Goal: Task Accomplishment & Management: Use online tool/utility

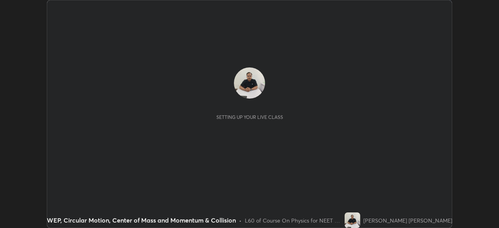
scroll to position [228, 498]
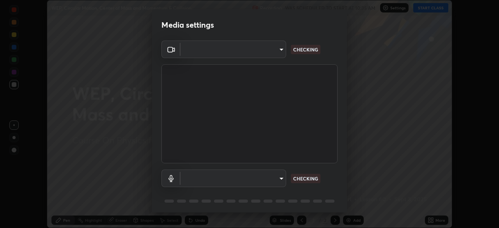
type input "d5d1096bb91751ddbc4e14a102c0e37309a205399cb77019be1f1076424a97fc"
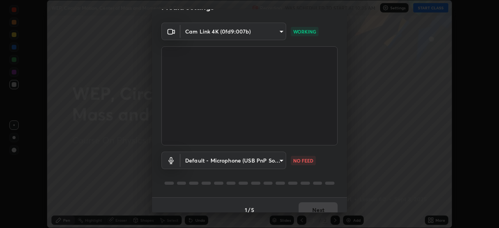
scroll to position [18, 0]
click at [277, 162] on body "Erase all WEP, Circular Motion, Center of Mass and Momentum & Collision Recordi…" at bounding box center [249, 114] width 499 height 228
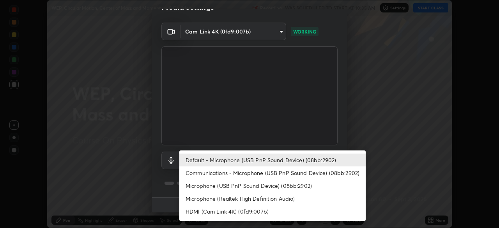
click at [288, 172] on li "Communications - Microphone (USB PnP Sound Device) (08bb:2902)" at bounding box center [272, 172] width 186 height 13
type input "communications"
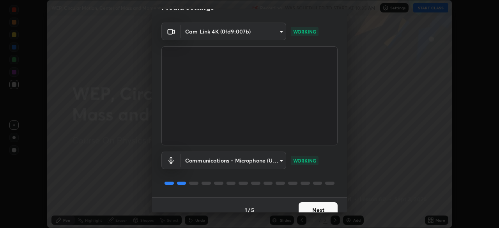
click at [324, 207] on button "Next" at bounding box center [317, 210] width 39 height 16
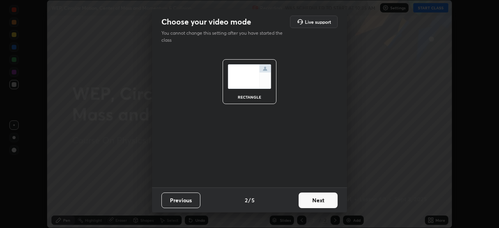
click at [324, 206] on button "Next" at bounding box center [317, 200] width 39 height 16
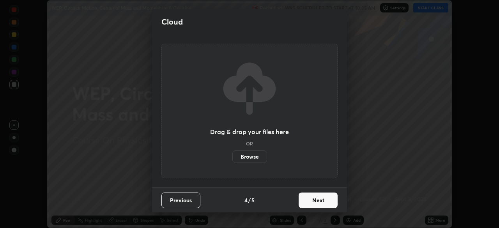
click at [329, 204] on button "Next" at bounding box center [317, 200] width 39 height 16
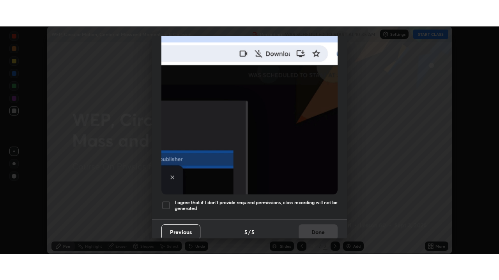
scroll to position [187, 0]
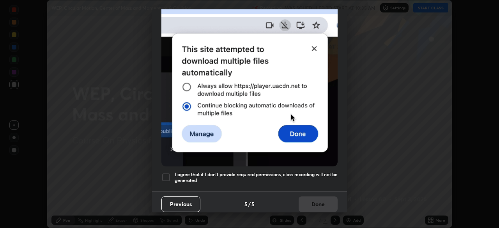
click at [320, 178] on h5 "I agree that if I don't provide required permissions, class recording will not …" at bounding box center [256, 177] width 163 height 12
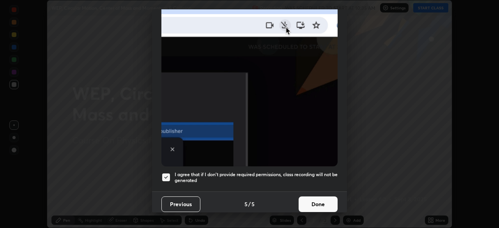
click at [319, 199] on button "Done" at bounding box center [317, 204] width 39 height 16
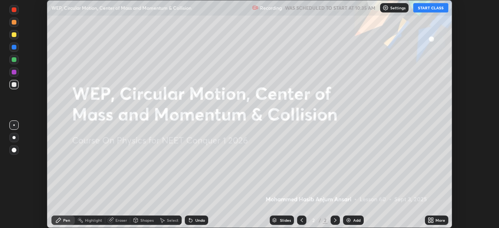
click at [427, 9] on button "START CLASS" at bounding box center [430, 7] width 35 height 9
click at [429, 219] on icon at bounding box center [429, 219] width 2 height 2
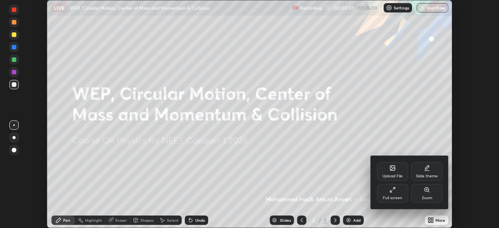
click at [395, 197] on div "Full screen" at bounding box center [392, 198] width 19 height 4
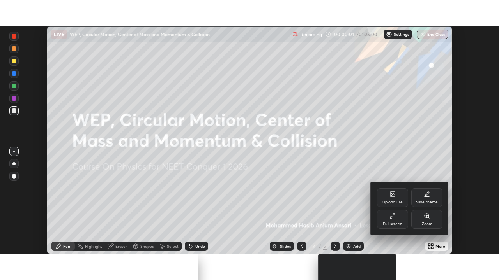
scroll to position [280, 499]
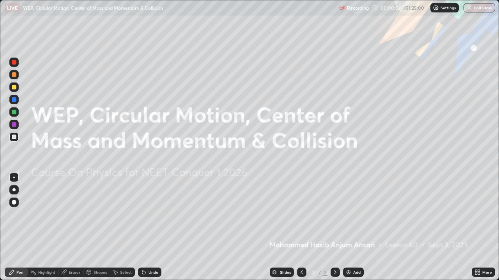
click at [353, 227] on div "Add" at bounding box center [356, 273] width 7 height 4
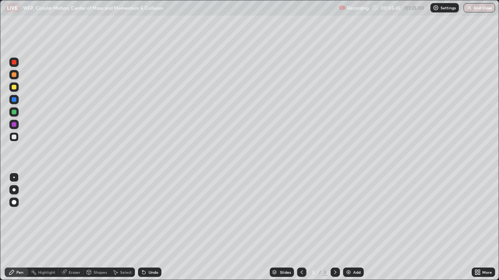
click at [14, 190] on div at bounding box center [13, 190] width 3 height 3
click at [16, 101] on div at bounding box center [14, 99] width 5 height 5
click at [78, 227] on div "Eraser" at bounding box center [75, 273] width 12 height 4
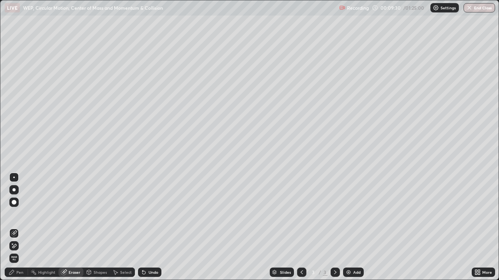
click at [28, 227] on div at bounding box center [28, 273] width 0 height 6
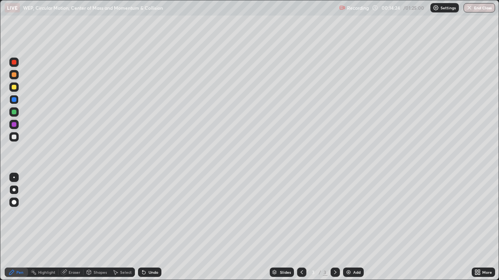
click at [154, 227] on div "Undo" at bounding box center [153, 273] width 10 height 4
click at [152, 227] on div "Undo" at bounding box center [153, 273] width 10 height 4
click at [149, 227] on div "Undo" at bounding box center [149, 272] width 23 height 9
click at [14, 128] on div at bounding box center [13, 124] width 9 height 9
click at [347, 227] on img at bounding box center [348, 273] width 6 height 6
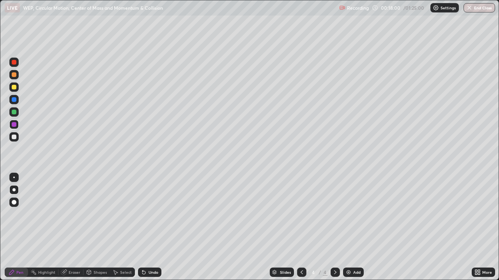
click at [14, 136] on div at bounding box center [14, 137] width 5 height 5
click at [152, 227] on div "Undo" at bounding box center [149, 272] width 23 height 9
click at [152, 227] on div "Undo" at bounding box center [153, 273] width 10 height 4
click at [334, 227] on icon at bounding box center [335, 273] width 6 height 6
click at [347, 227] on img at bounding box center [348, 273] width 6 height 6
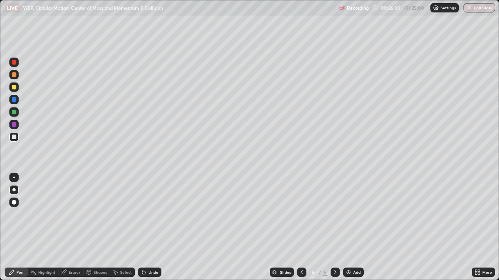
click at [304, 227] on div at bounding box center [301, 272] width 9 height 9
click at [303, 227] on icon at bounding box center [301, 273] width 6 height 6
click at [334, 227] on icon at bounding box center [335, 273] width 6 height 6
click at [338, 227] on div at bounding box center [334, 272] width 9 height 9
click at [336, 227] on icon at bounding box center [335, 273] width 6 height 6
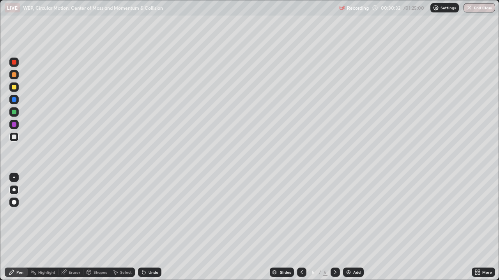
click at [353, 227] on div "Add" at bounding box center [353, 272] width 21 height 9
click at [334, 227] on icon at bounding box center [335, 273] width 6 height 6
click at [349, 227] on img at bounding box center [348, 273] width 6 height 6
click at [15, 64] on div at bounding box center [14, 62] width 5 height 5
click at [16, 140] on div at bounding box center [13, 136] width 9 height 9
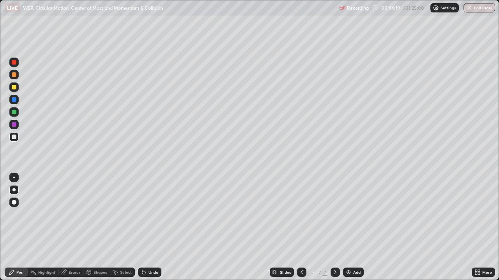
click at [98, 227] on div "Shapes" at bounding box center [99, 273] width 13 height 4
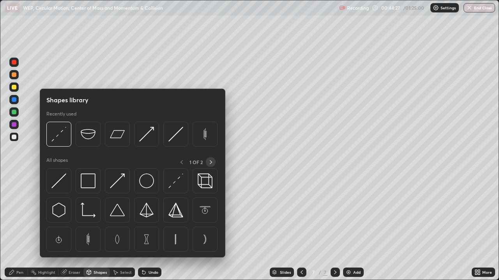
click at [208, 163] on icon at bounding box center [211, 162] width 6 height 6
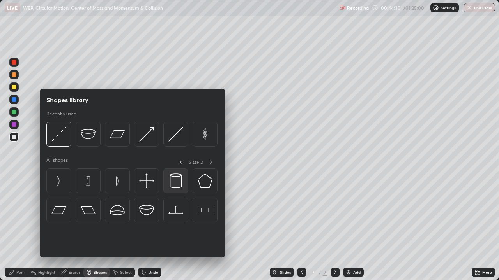
click at [175, 184] on img at bounding box center [175, 181] width 15 height 15
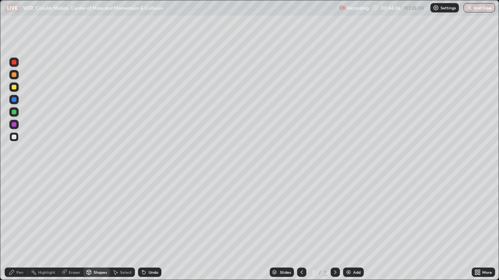
click at [22, 227] on div "Pen" at bounding box center [19, 273] width 7 height 4
click at [16, 127] on div at bounding box center [13, 124] width 9 height 9
click at [15, 101] on div at bounding box center [14, 99] width 5 height 5
click at [16, 138] on div at bounding box center [14, 137] width 5 height 5
click at [156, 227] on div "Undo" at bounding box center [153, 273] width 10 height 4
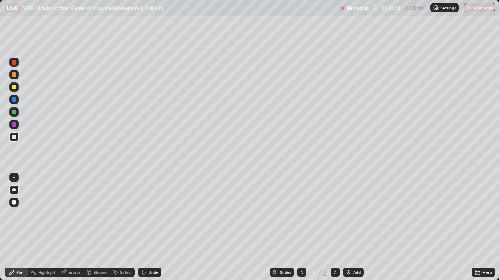
click at [12, 113] on div at bounding box center [14, 112] width 5 height 5
click at [14, 138] on div at bounding box center [14, 137] width 5 height 5
click at [14, 126] on div at bounding box center [14, 124] width 5 height 5
click at [14, 101] on div at bounding box center [14, 99] width 5 height 5
click at [14, 87] on div at bounding box center [14, 87] width 5 height 5
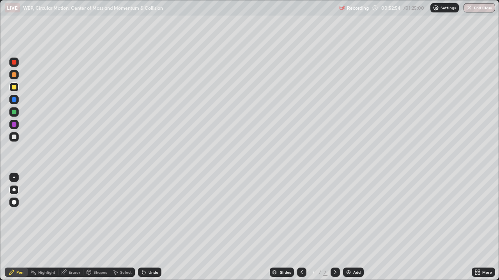
click at [15, 74] on div at bounding box center [14, 74] width 5 height 5
click at [16, 64] on div at bounding box center [14, 62] width 5 height 5
click at [73, 227] on div "Eraser" at bounding box center [75, 273] width 12 height 4
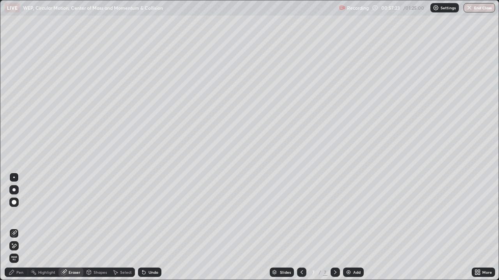
click at [74, 227] on div "Eraser" at bounding box center [75, 273] width 12 height 4
click at [76, 227] on div "Eraser" at bounding box center [75, 273] width 12 height 4
click at [77, 227] on div "Eraser" at bounding box center [75, 273] width 12 height 4
click at [125, 227] on div "Select" at bounding box center [126, 273] width 12 height 4
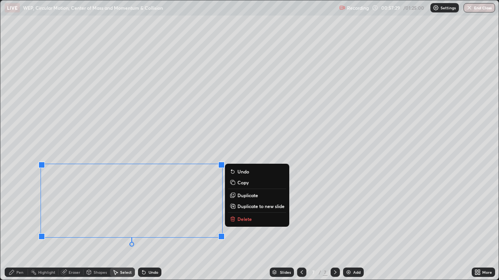
click at [245, 220] on p "Delete" at bounding box center [244, 219] width 14 height 6
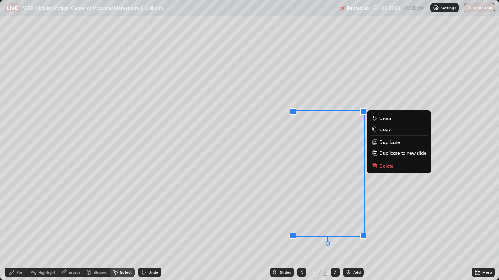
click at [384, 169] on button "Delete" at bounding box center [399, 165] width 58 height 9
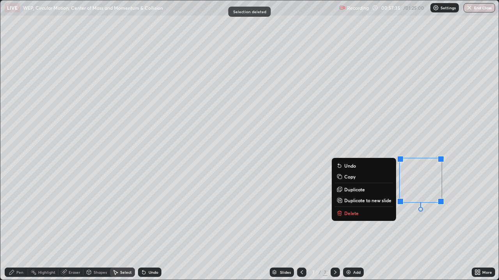
click at [350, 213] on p "Delete" at bounding box center [351, 213] width 14 height 6
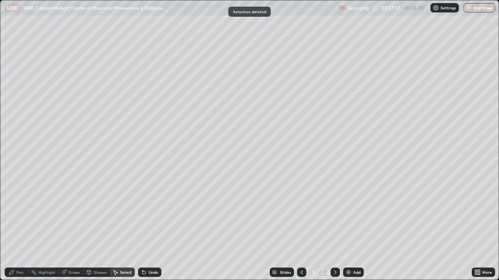
click at [25, 227] on div "Pen" at bounding box center [16, 272] width 23 height 9
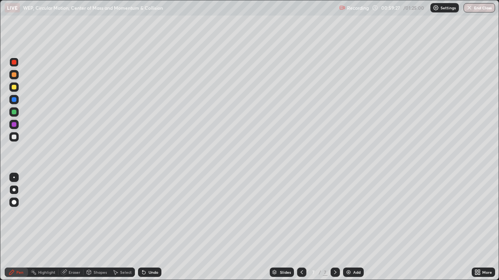
click at [149, 227] on div "Undo" at bounding box center [153, 273] width 10 height 4
click at [150, 227] on div "Undo" at bounding box center [153, 273] width 10 height 4
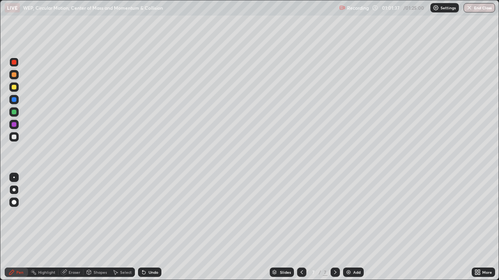
click at [124, 227] on div "Select" at bounding box center [122, 272] width 25 height 9
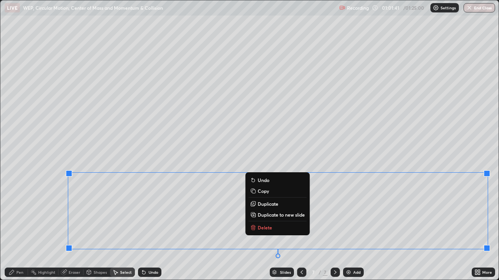
click at [262, 227] on p "Delete" at bounding box center [264, 228] width 14 height 6
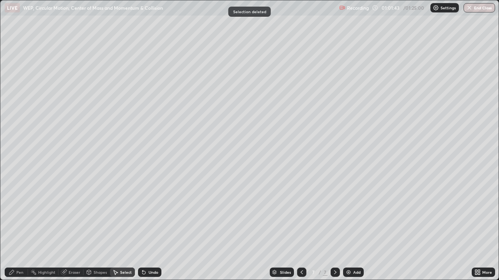
click at [21, 227] on div "Pen" at bounding box center [16, 272] width 23 height 9
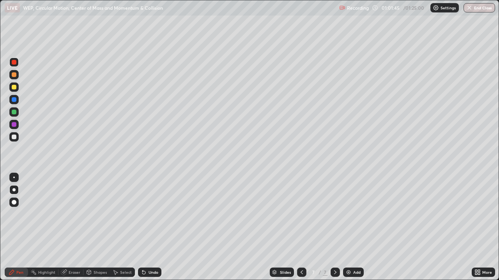
click at [17, 138] on div at bounding box center [13, 136] width 9 height 9
click at [75, 227] on div "Eraser" at bounding box center [70, 272] width 25 height 9
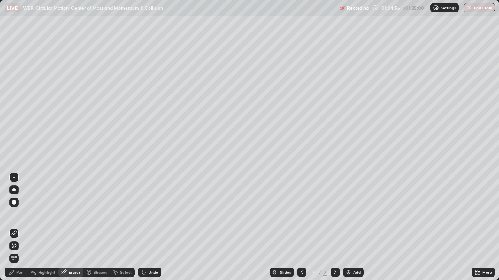
click at [20, 227] on div "Pen" at bounding box center [19, 273] width 7 height 4
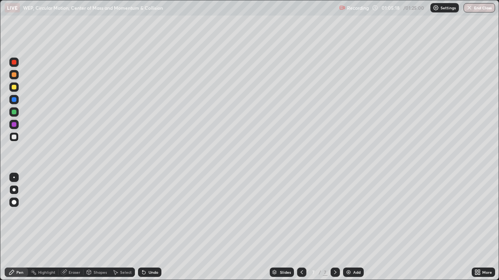
click at [152, 227] on div "Undo" at bounding box center [153, 273] width 10 height 4
click at [151, 227] on div "Undo" at bounding box center [153, 273] width 10 height 4
click at [150, 227] on div "Undo" at bounding box center [153, 273] width 10 height 4
click at [349, 227] on img at bounding box center [348, 273] width 6 height 6
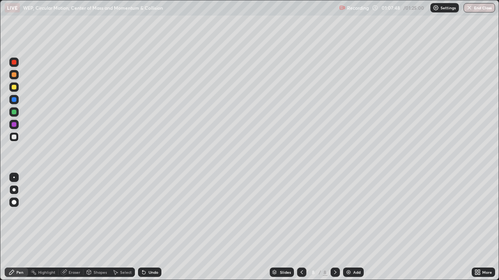
click at [15, 127] on div at bounding box center [13, 124] width 9 height 9
click at [301, 227] on icon at bounding box center [301, 273] width 6 height 6
click at [334, 227] on icon at bounding box center [335, 273] width 6 height 6
click at [152, 227] on div "Undo" at bounding box center [153, 273] width 10 height 4
click at [14, 138] on div at bounding box center [14, 137] width 5 height 5
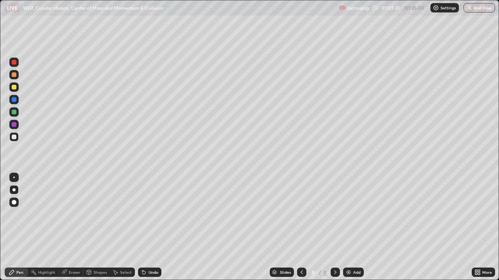
click at [298, 227] on icon at bounding box center [301, 273] width 6 height 6
click at [334, 227] on icon at bounding box center [335, 273] width 6 height 6
click at [152, 227] on div "Undo" at bounding box center [153, 273] width 10 height 4
click at [479, 9] on button "End Class" at bounding box center [479, 7] width 32 height 9
click at [471, 12] on button "End Class" at bounding box center [479, 7] width 32 height 9
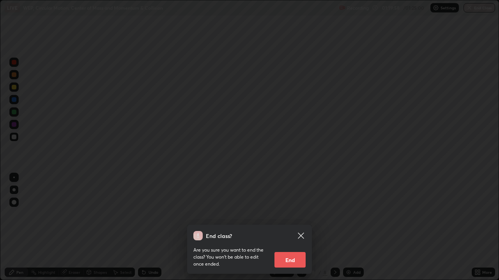
click at [295, 227] on button "End" at bounding box center [289, 260] width 31 height 16
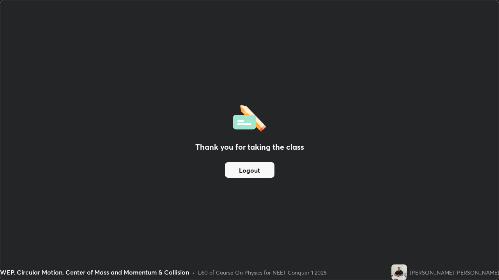
click at [261, 172] on button "Logout" at bounding box center [249, 170] width 49 height 16
click at [266, 166] on button "Logout" at bounding box center [249, 170] width 49 height 16
click at [268, 165] on button "Logout" at bounding box center [249, 170] width 49 height 16
click at [267, 165] on button "Logout" at bounding box center [249, 170] width 49 height 16
click at [255, 162] on button "Logout" at bounding box center [249, 170] width 49 height 16
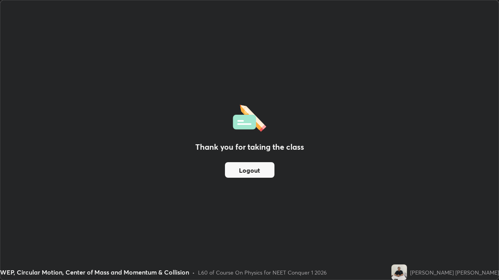
click at [253, 164] on button "Logout" at bounding box center [249, 170] width 49 height 16
